Goal: Transaction & Acquisition: Purchase product/service

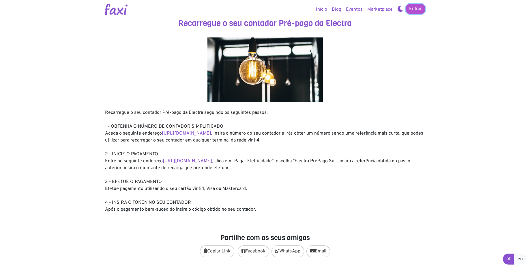
click at [417, 6] on link "Entrar" at bounding box center [416, 9] width 20 height 10
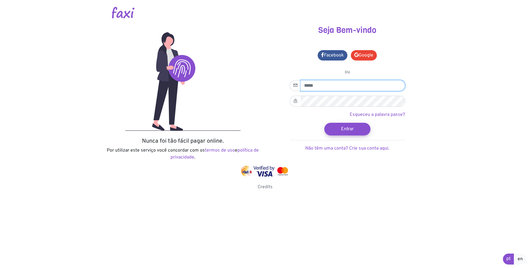
click at [324, 86] on input "email" at bounding box center [353, 85] width 105 height 11
click at [366, 53] on link "Google" at bounding box center [364, 55] width 26 height 10
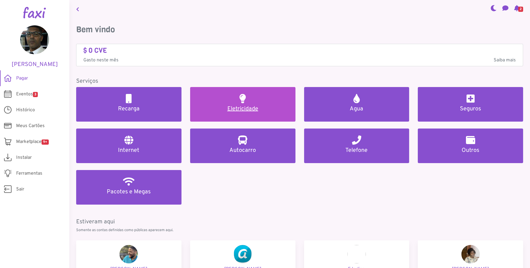
click at [248, 111] on h5 "Eletricidade" at bounding box center [243, 109] width 92 height 7
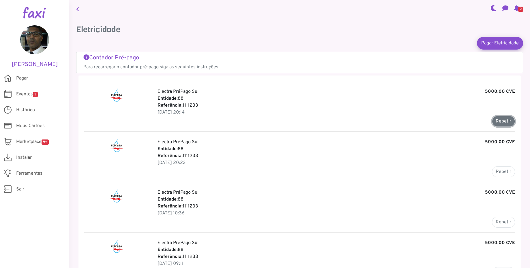
click at [505, 123] on button "Repetir" at bounding box center [503, 121] width 23 height 11
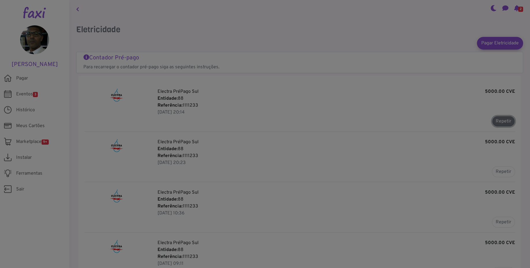
type input "*******"
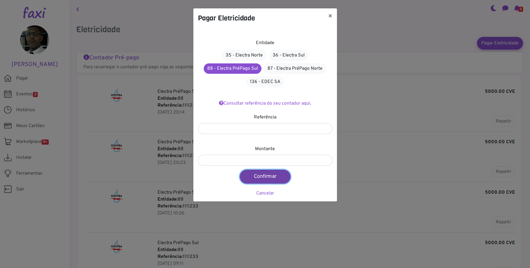
click at [271, 177] on button "Confirmar" at bounding box center [265, 177] width 51 height 14
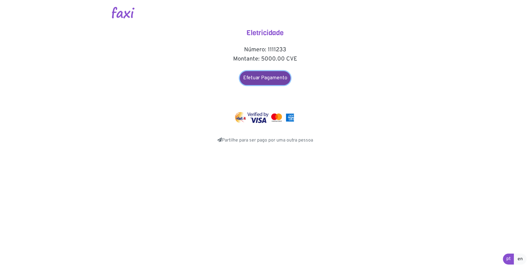
click at [275, 79] on link "Efetuar Pagamento" at bounding box center [265, 78] width 51 height 14
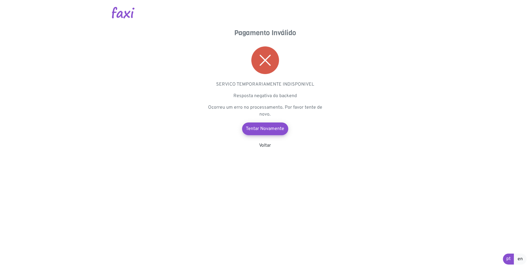
click at [270, 62] on img at bounding box center [265, 60] width 28 height 28
